Goal: Information Seeking & Learning: Learn about a topic

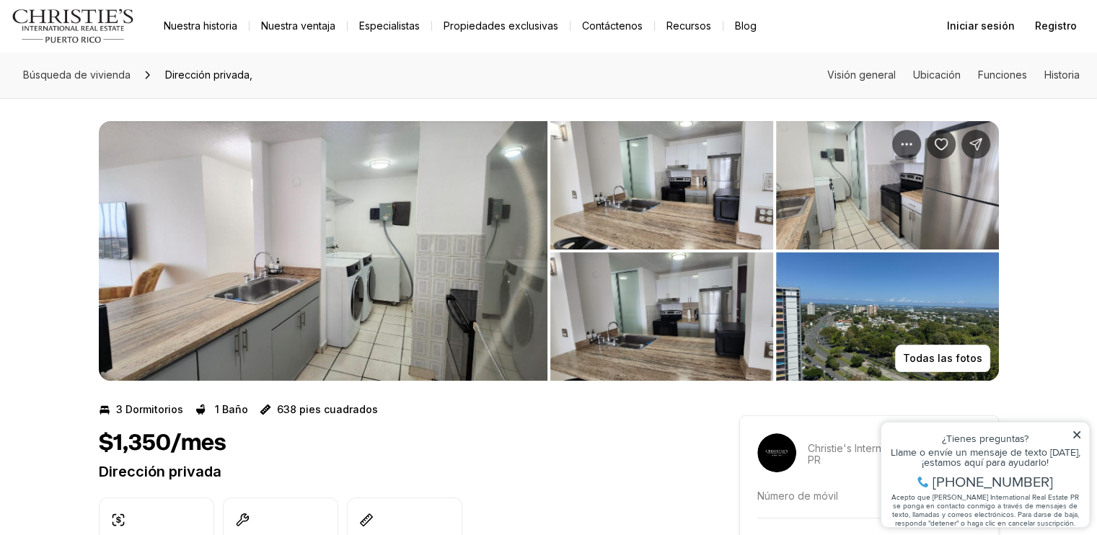
click at [834, 188] on img "Ver galería de imágenes" at bounding box center [887, 185] width 223 height 128
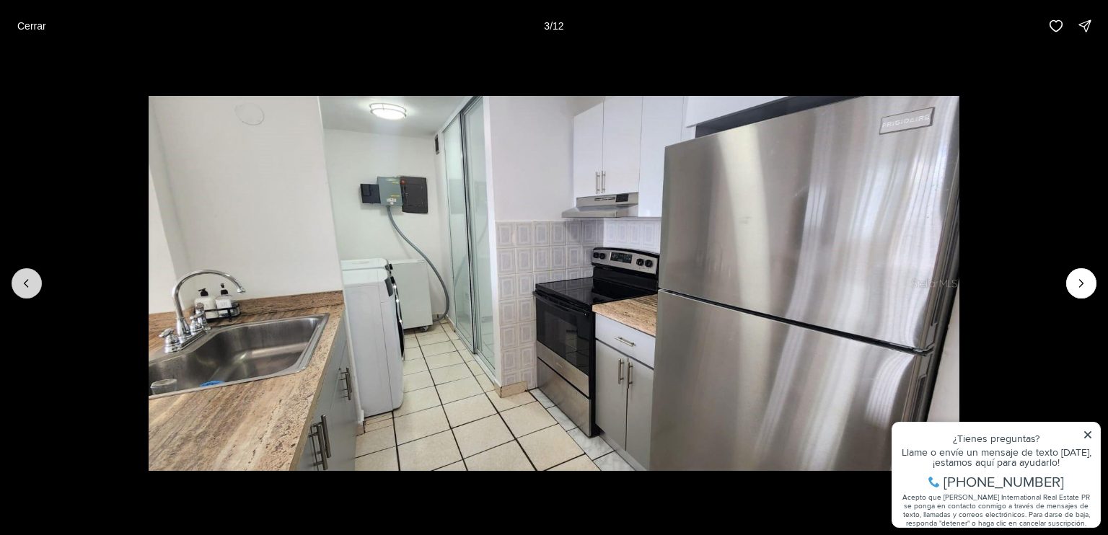
click at [29, 274] on button "Diapositiva anterior" at bounding box center [27, 283] width 30 height 30
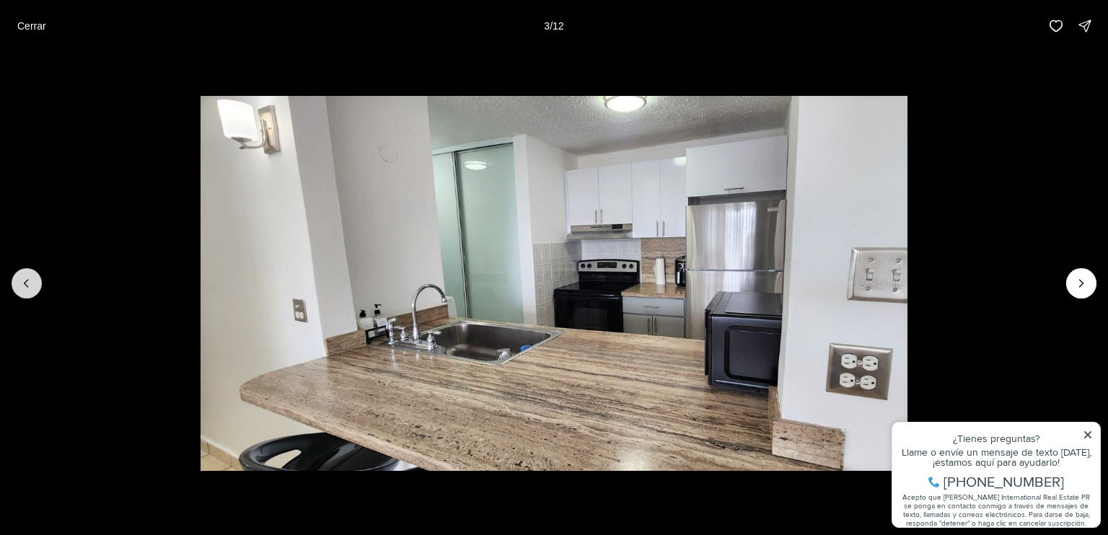
click at [29, 274] on button "Diapositiva anterior" at bounding box center [27, 283] width 30 height 30
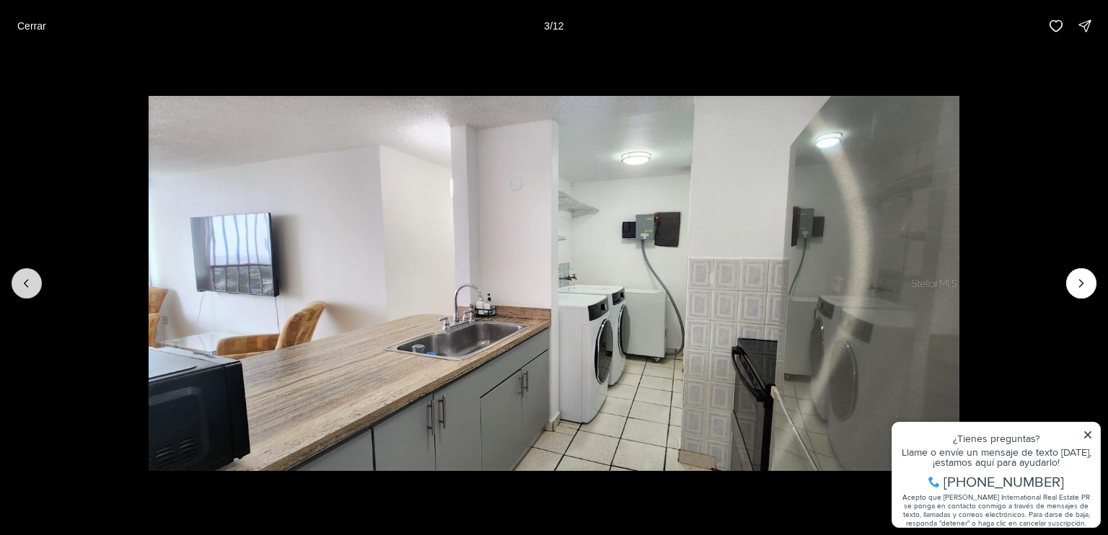
click at [29, 274] on button "Diapositiva anterior" at bounding box center [27, 283] width 30 height 30
click at [1081, 284] on icon "Next slide" at bounding box center [1081, 283] width 14 height 14
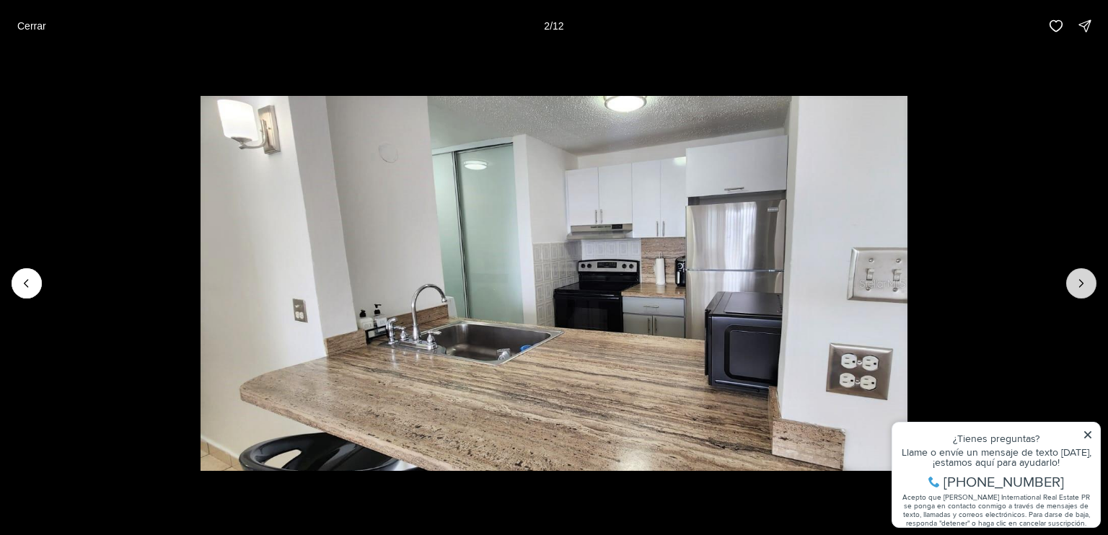
click at [1081, 284] on icon "Next slide" at bounding box center [1081, 283] width 14 height 14
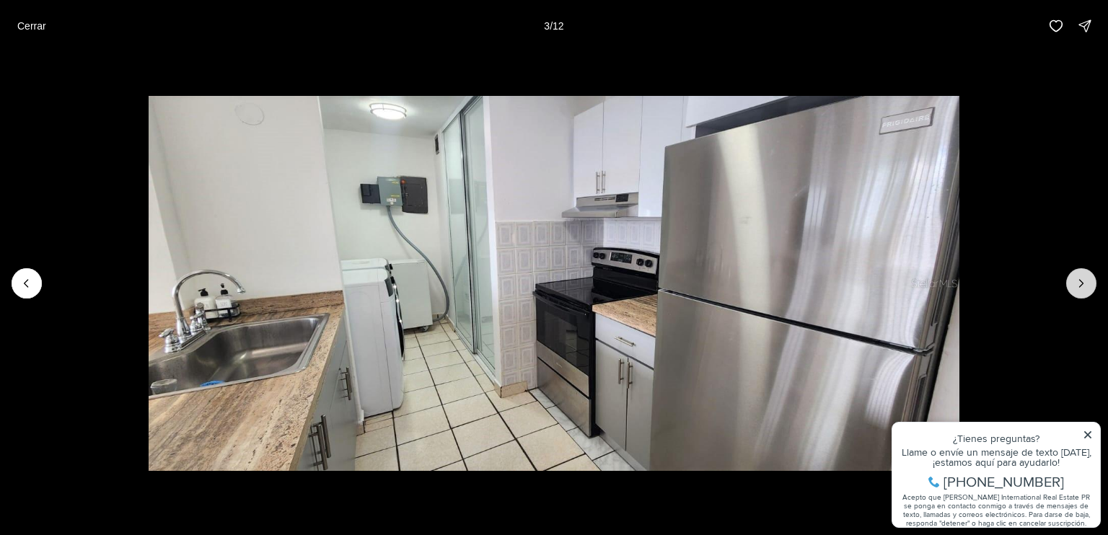
click at [1081, 284] on icon "Next slide" at bounding box center [1081, 283] width 14 height 14
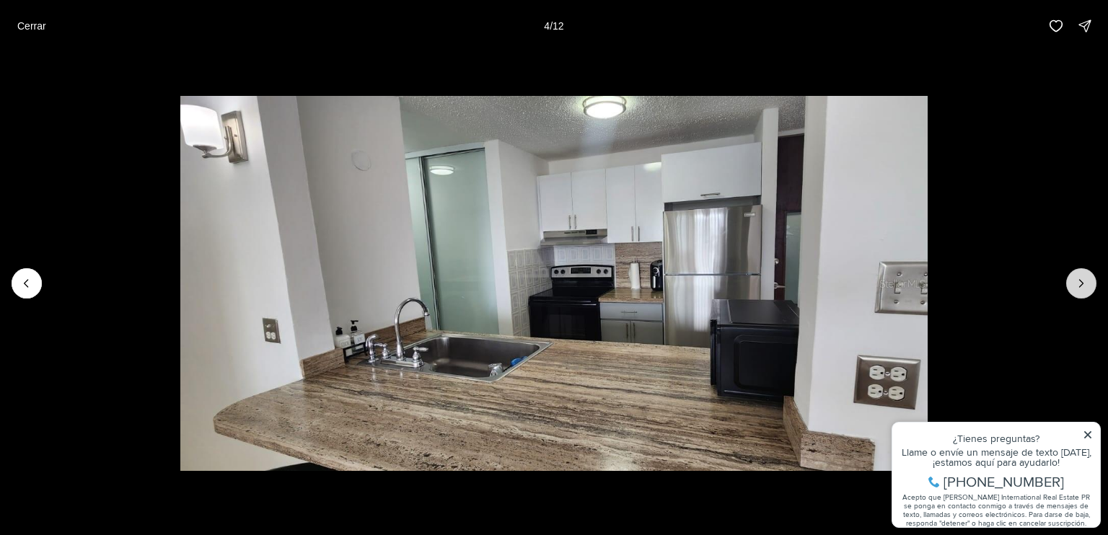
click at [1080, 284] on icon "Next slide" at bounding box center [1081, 283] width 14 height 14
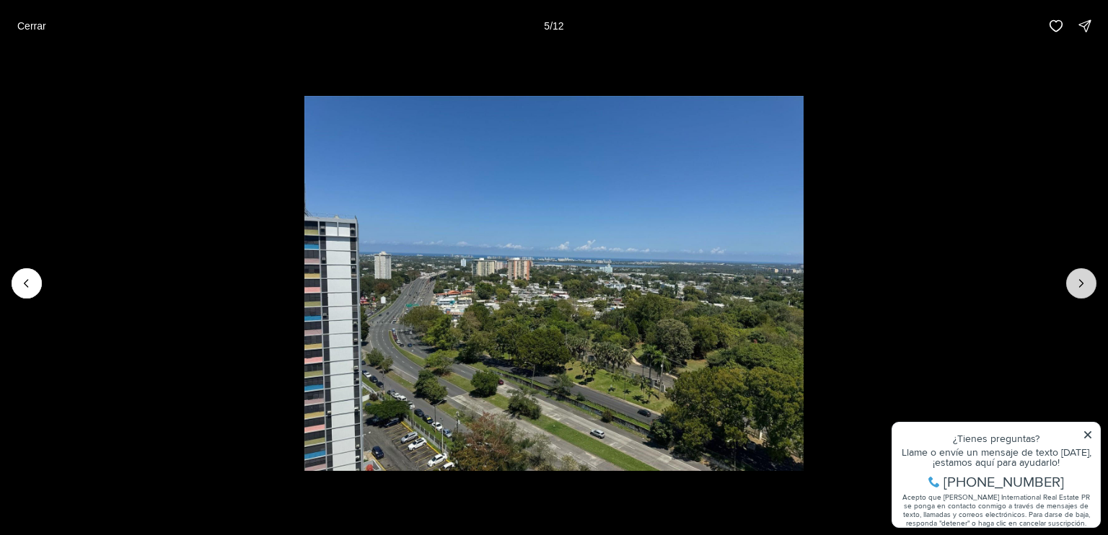
click at [1080, 284] on icon "Next slide" at bounding box center [1081, 283] width 14 height 14
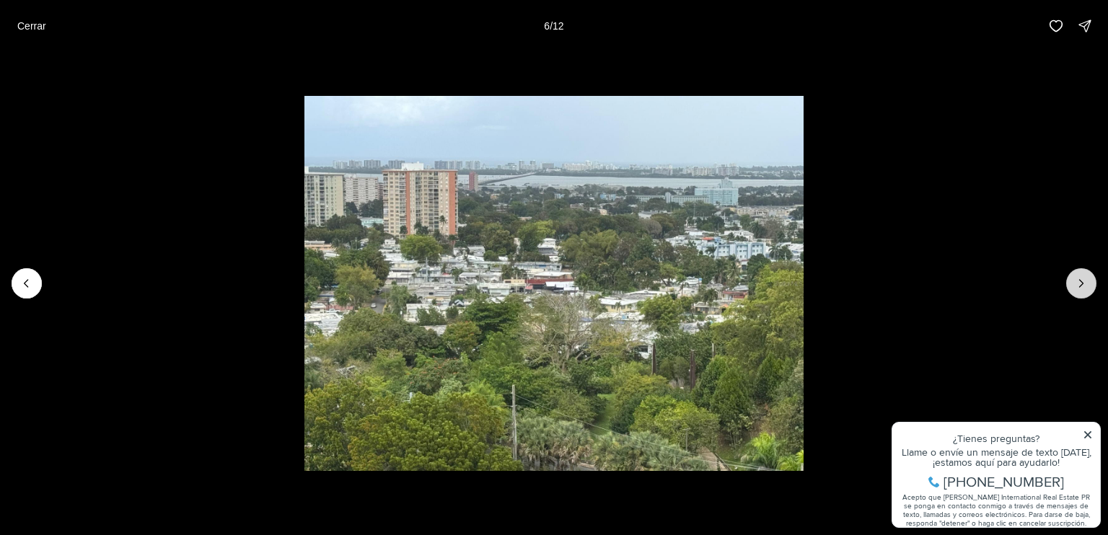
click at [1080, 284] on icon "Next slide" at bounding box center [1081, 283] width 14 height 14
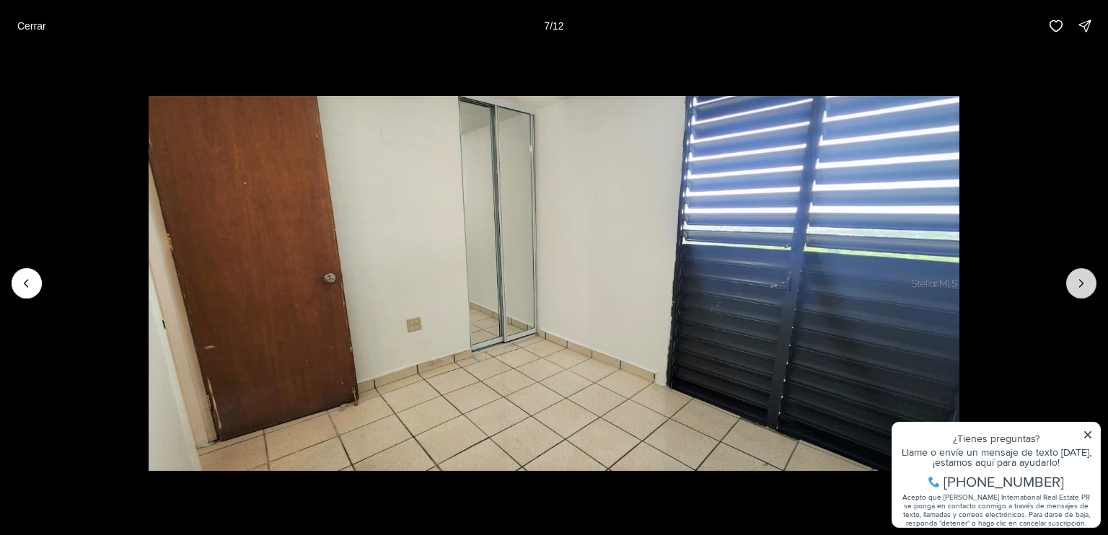
click at [1080, 284] on icon "Next slide" at bounding box center [1081, 283] width 14 height 14
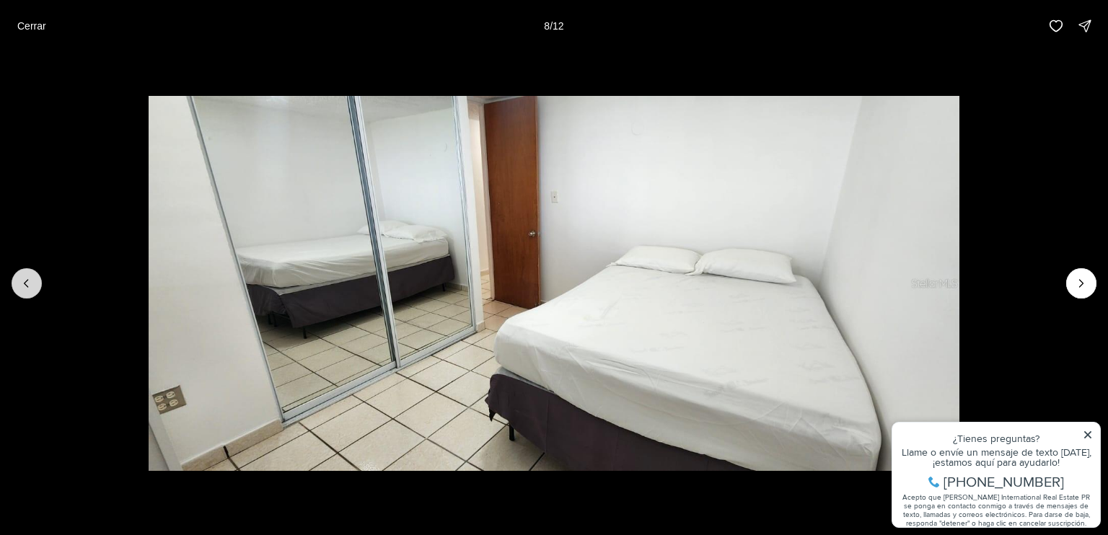
click at [25, 281] on icon "Previous slide" at bounding box center [26, 283] width 14 height 14
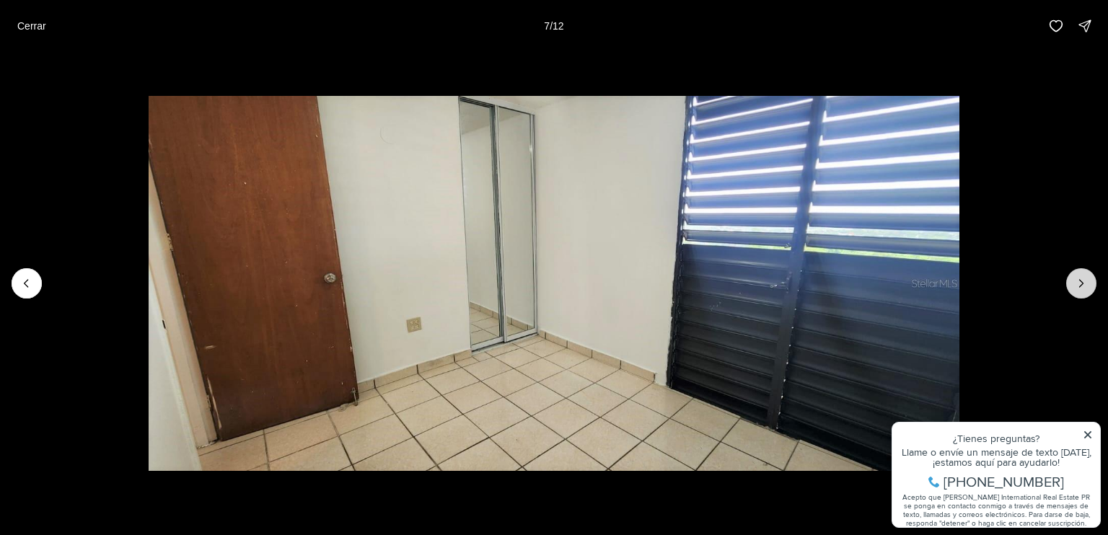
click at [1081, 285] on icon "Next slide" at bounding box center [1082, 283] width 4 height 7
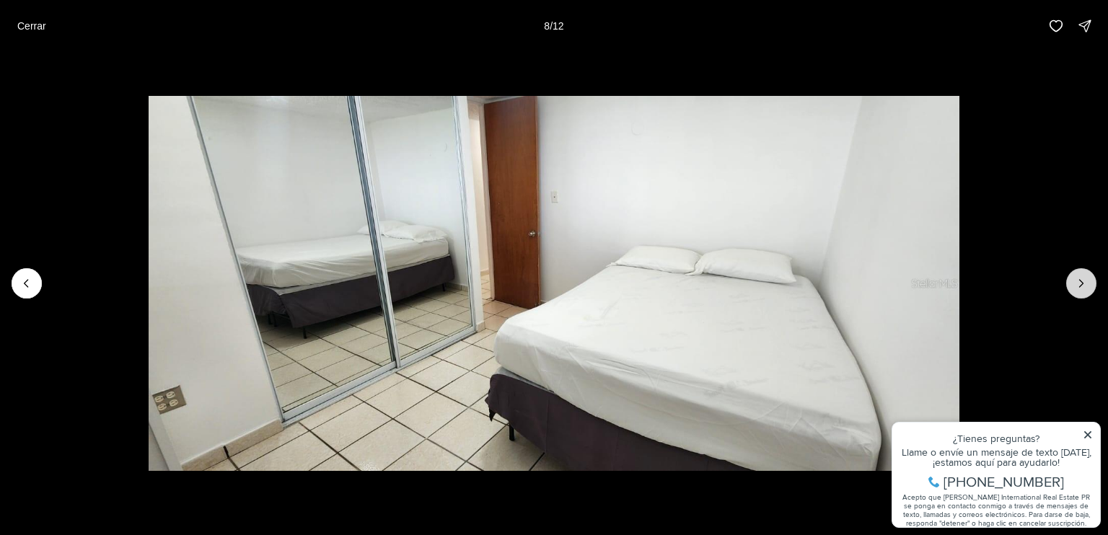
click at [1081, 285] on icon "Next slide" at bounding box center [1082, 283] width 4 height 7
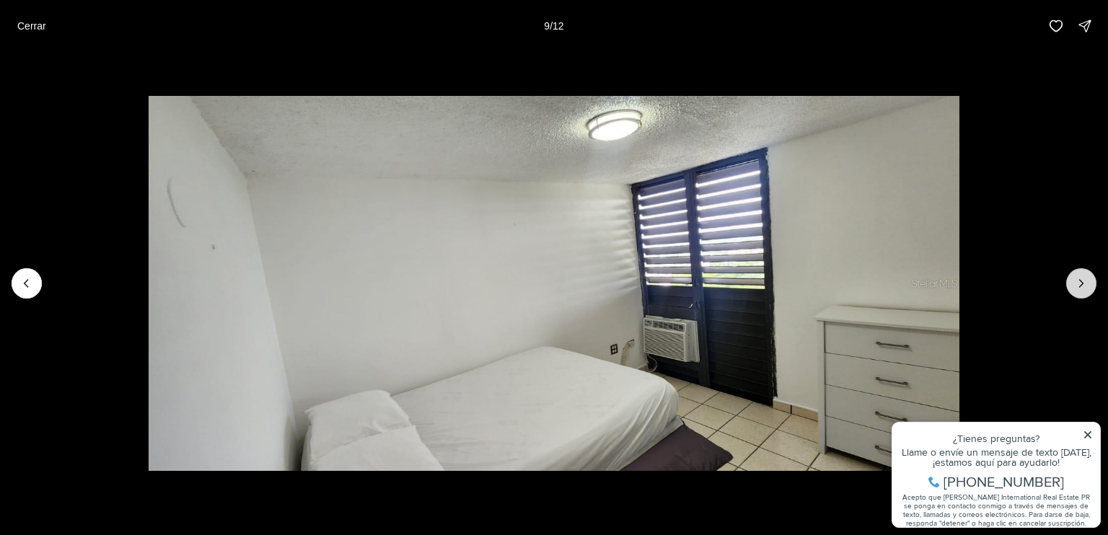
click at [1081, 285] on icon "Next slide" at bounding box center [1082, 283] width 4 height 7
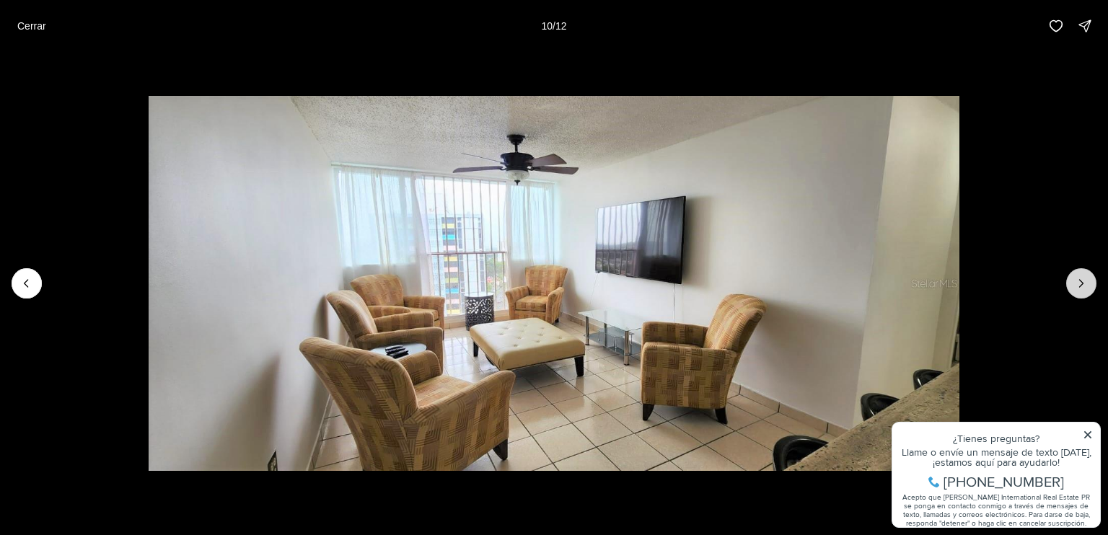
click at [1081, 285] on icon "Next slide" at bounding box center [1081, 283] width 14 height 14
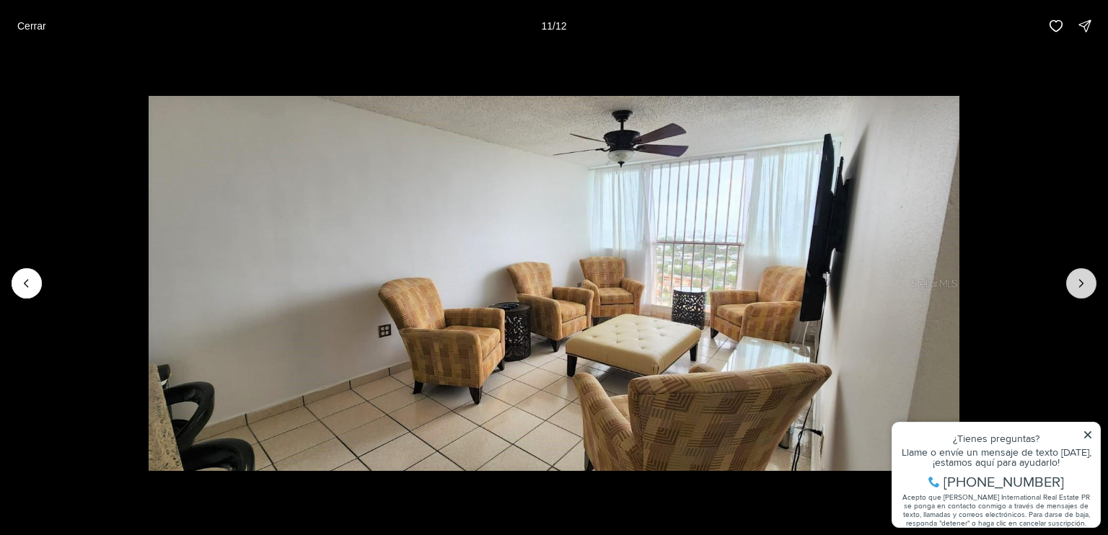
click at [1081, 284] on icon "Next slide" at bounding box center [1081, 283] width 14 height 14
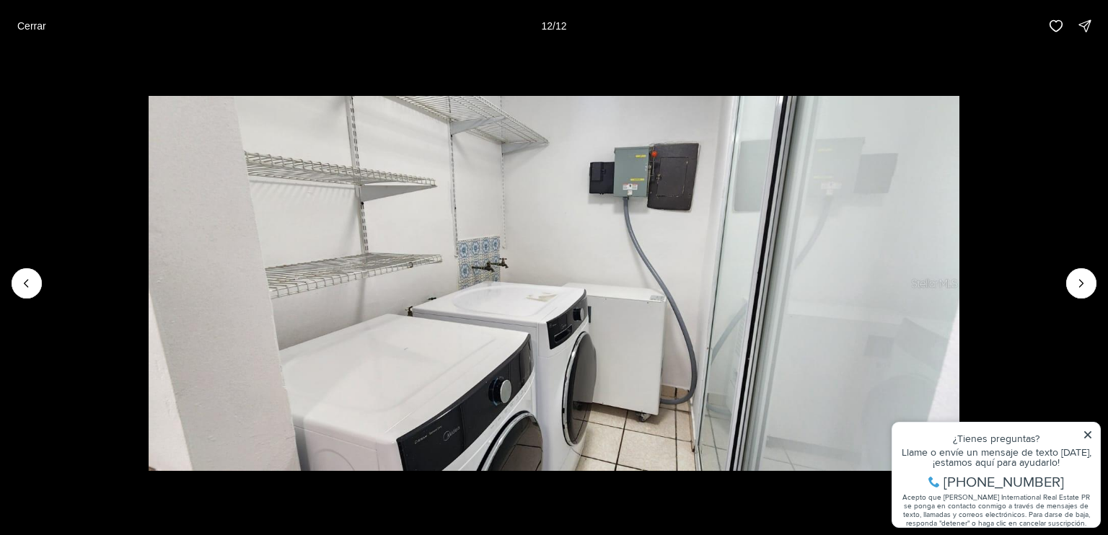
click at [1075, 284] on div at bounding box center [1081, 283] width 30 height 30
click at [19, 15] on button "Cerrar" at bounding box center [32, 26] width 46 height 29
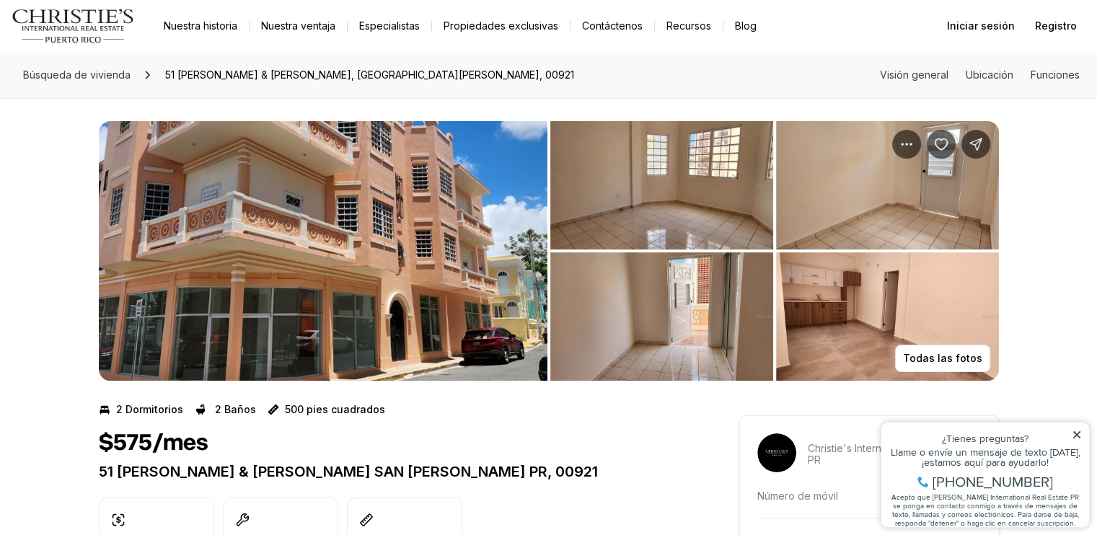
click at [455, 195] on img "Ver galería de imágenes" at bounding box center [323, 251] width 449 height 260
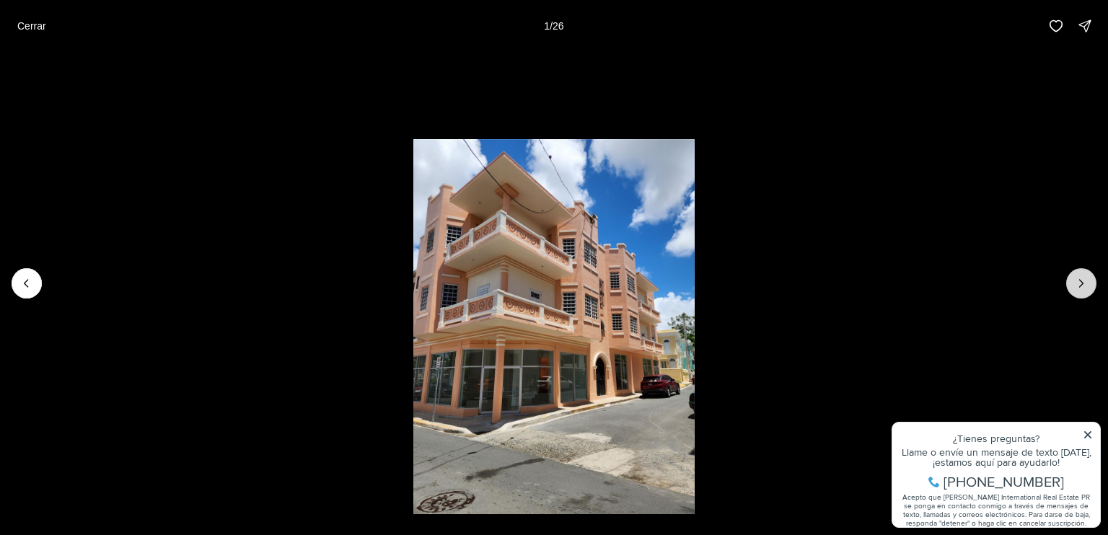
click at [1078, 283] on icon "Siguiente diapositiva" at bounding box center [1081, 283] width 14 height 14
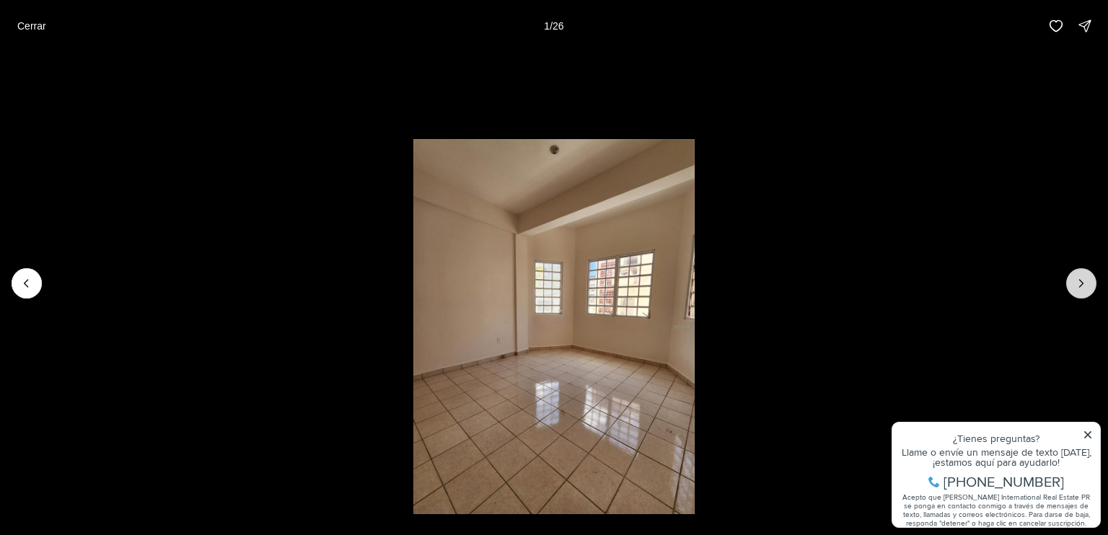
click at [1069, 281] on button "Siguiente diapositiva" at bounding box center [1081, 283] width 30 height 30
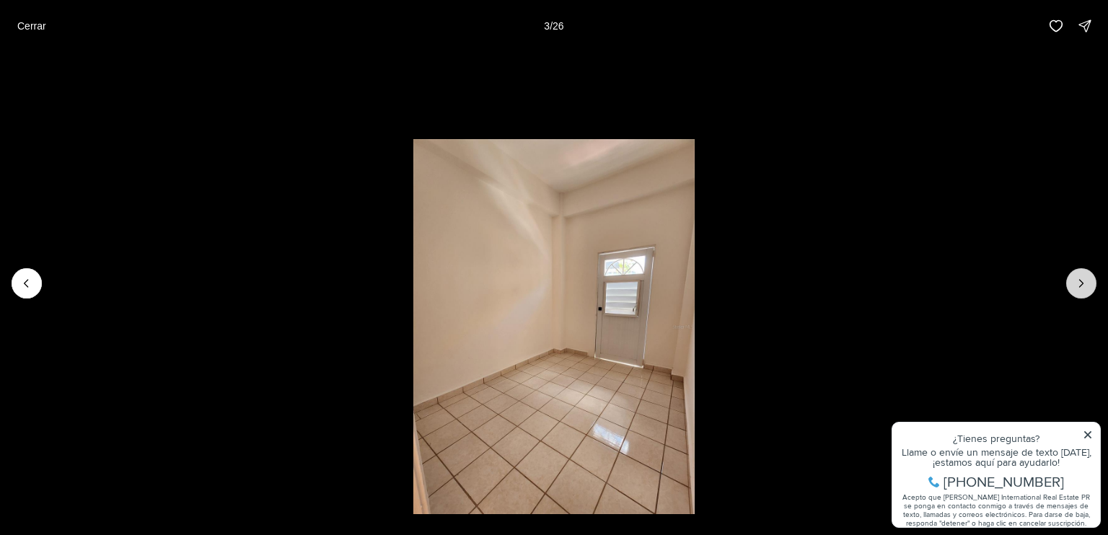
click at [1068, 281] on button "Next slide" at bounding box center [1081, 283] width 30 height 30
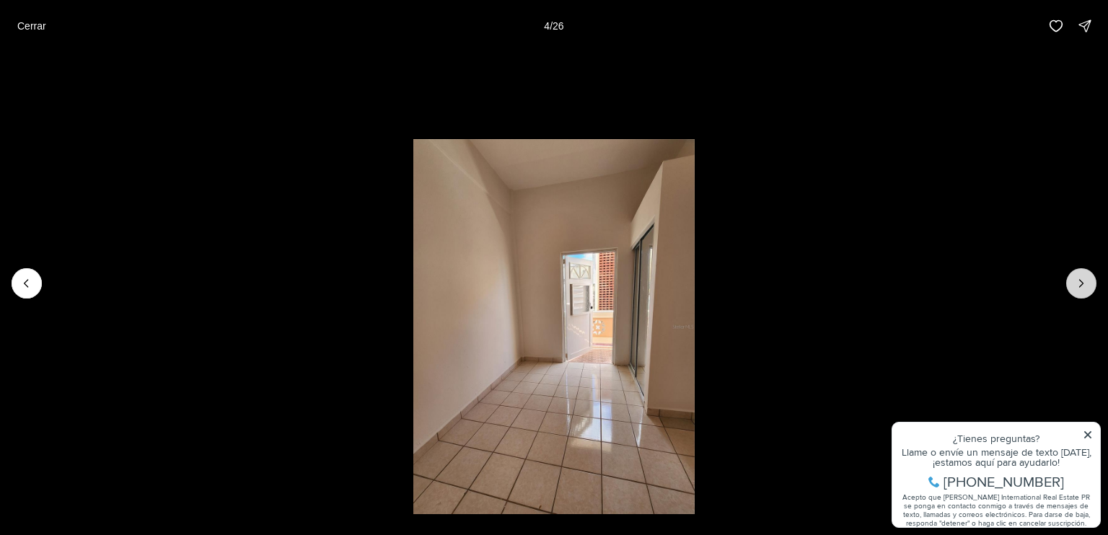
click at [1068, 281] on button "Next slide" at bounding box center [1081, 283] width 30 height 30
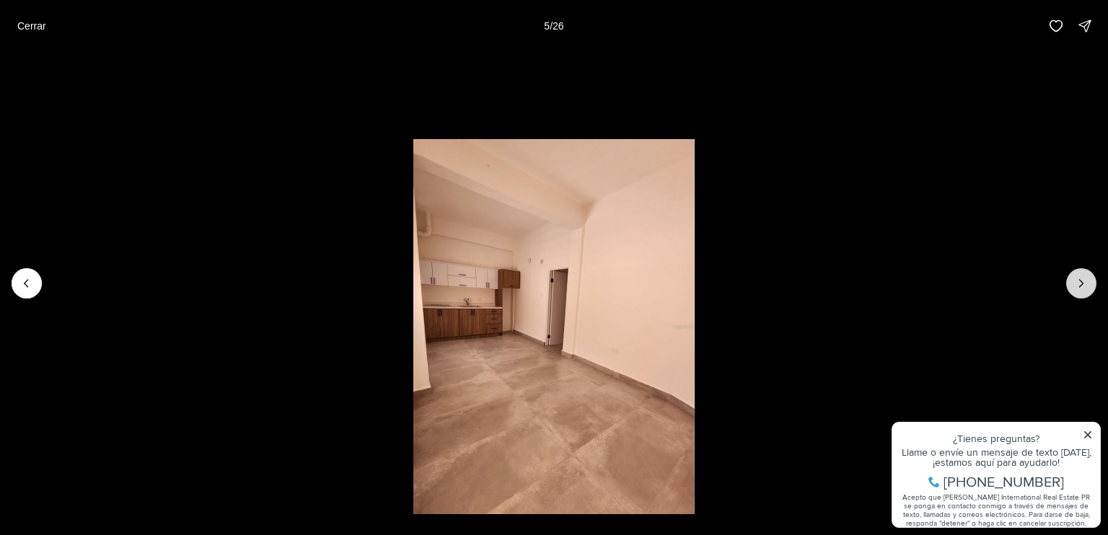
click at [1068, 280] on button "Next slide" at bounding box center [1081, 283] width 30 height 30
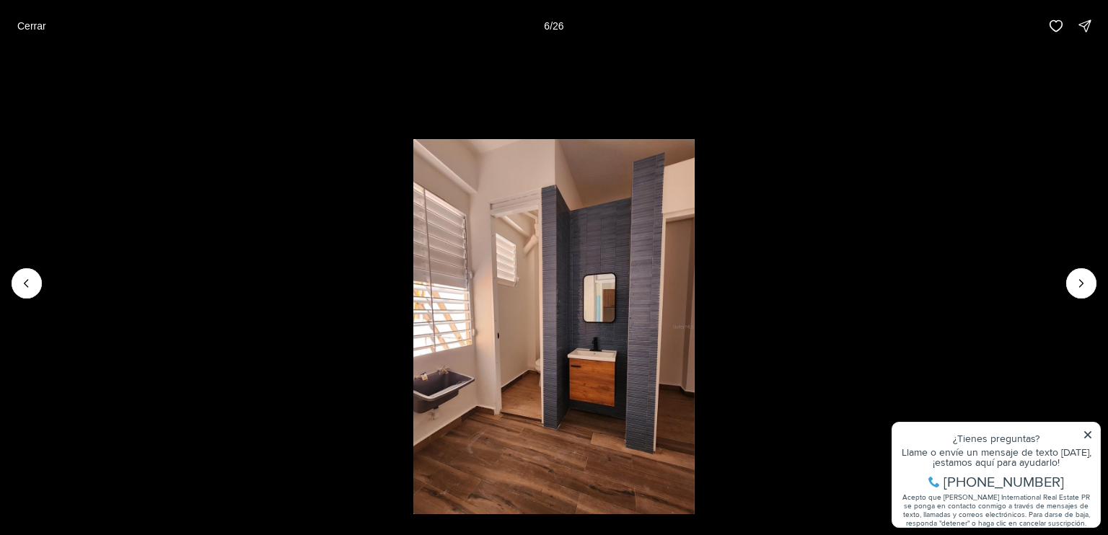
click at [1065, 279] on li "6 de 26" at bounding box center [554, 283] width 1108 height 463
click at [30, 281] on icon "Previous slide" at bounding box center [26, 283] width 14 height 14
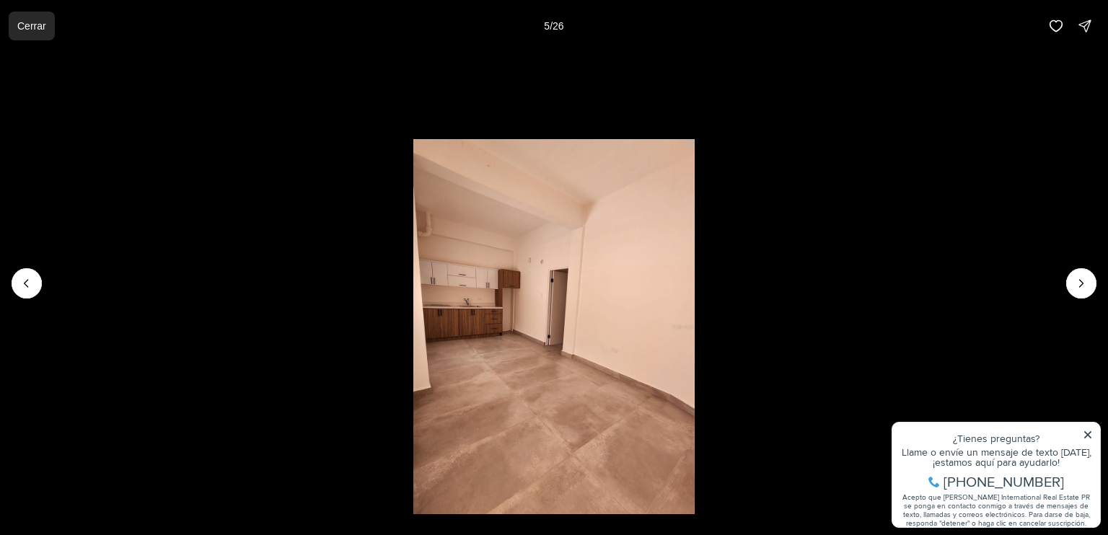
click at [22, 30] on p "Cerrar" at bounding box center [31, 26] width 29 height 12
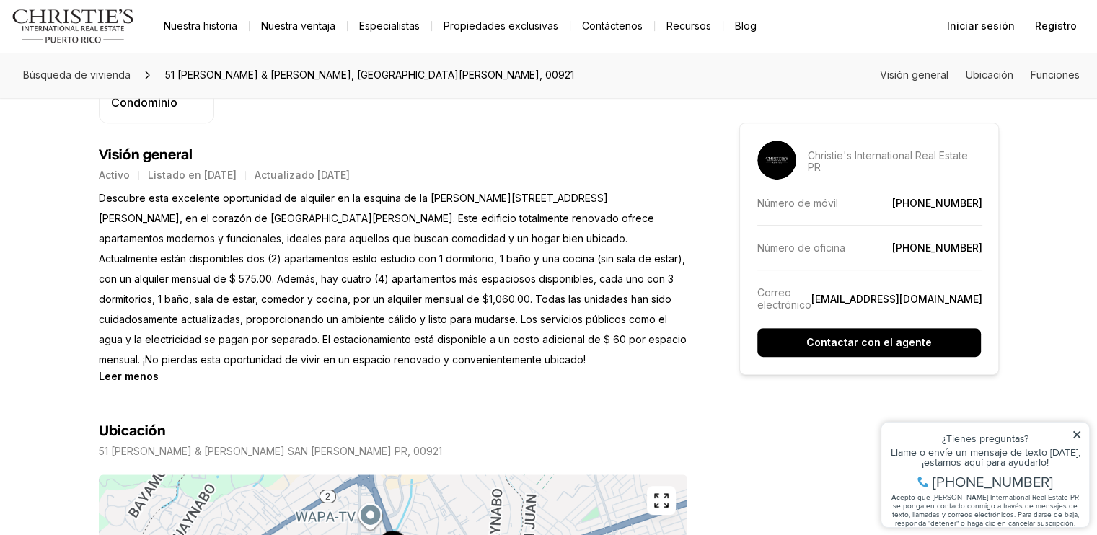
scroll to position [577, 0]
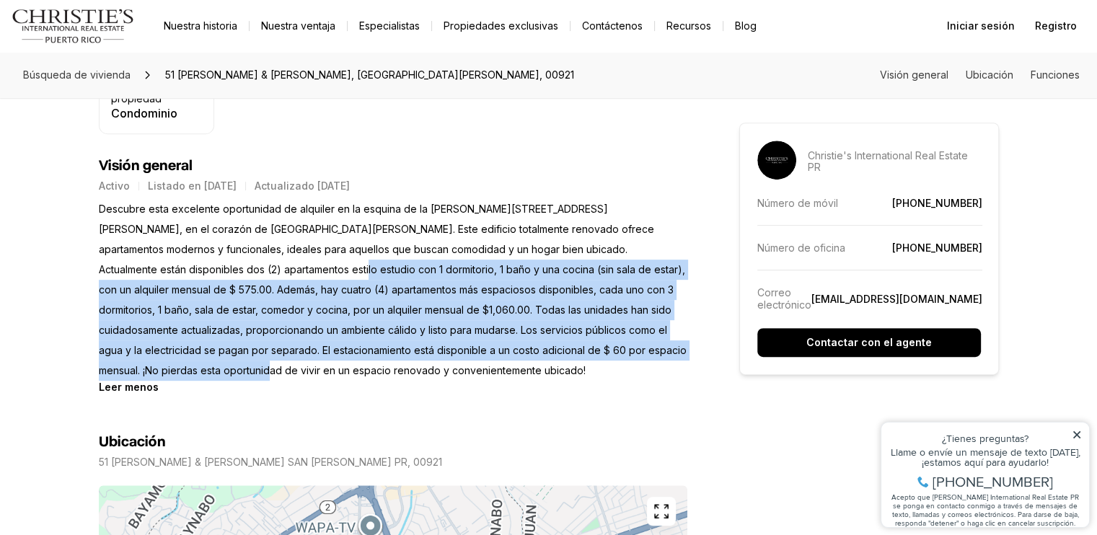
drag, startPoint x: 125, startPoint y: 257, endPoint x: 660, endPoint y: 340, distance: 541.8
click at [661, 340] on p "Descubre esta excelente oportunidad de alquiler en la esquina de la calle Pilar…" at bounding box center [393, 290] width 589 height 182
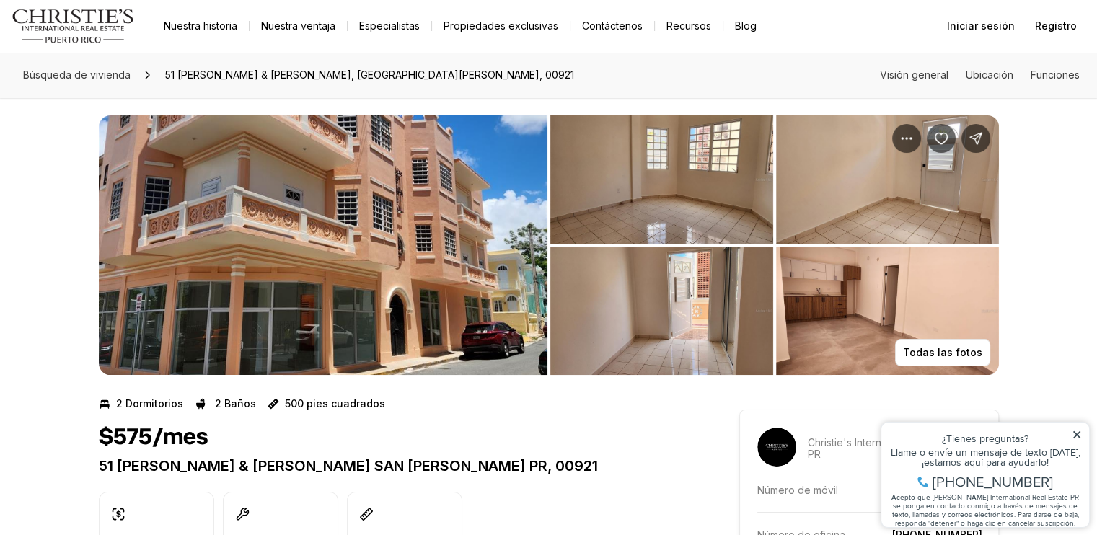
scroll to position [0, 0]
